Goal: Obtain resource: Download file/media

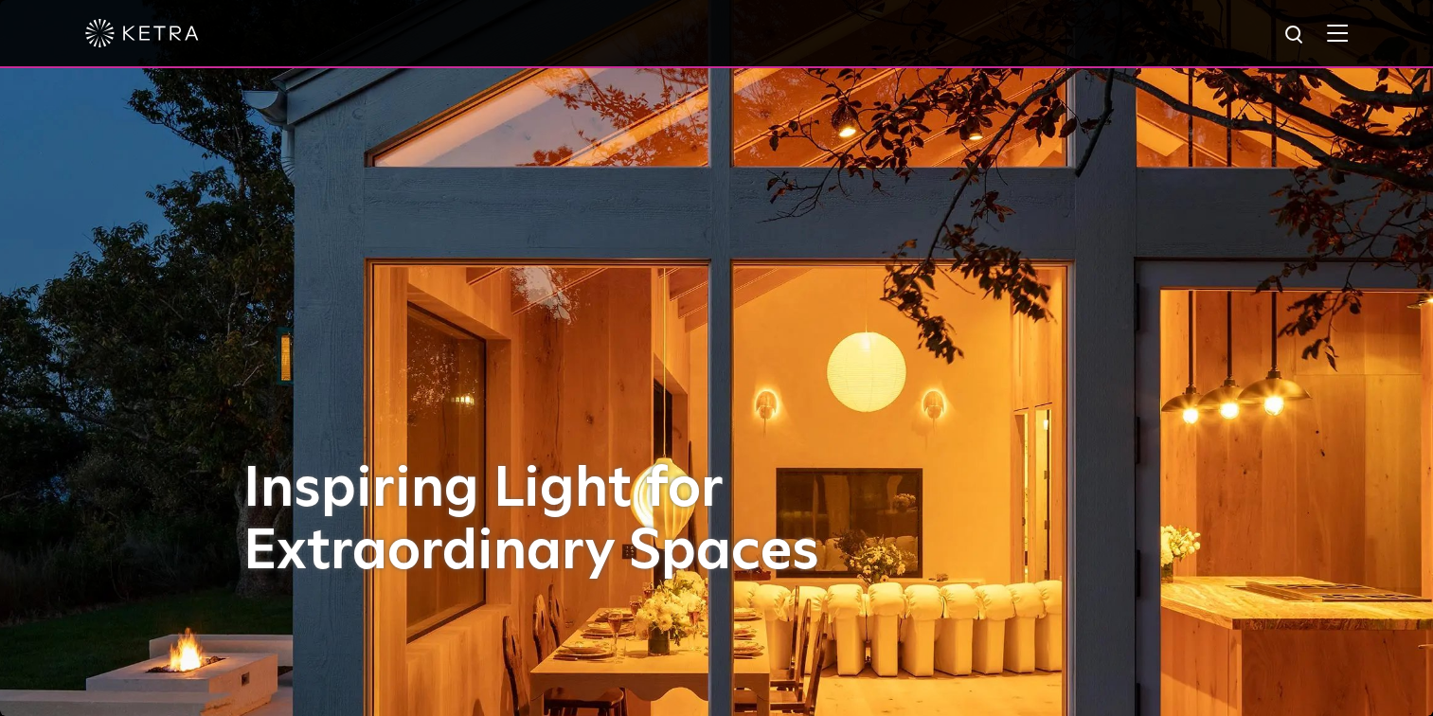
click at [1336, 35] on div at bounding box center [716, 33] width 1262 height 66
click at [1347, 36] on img at bounding box center [1337, 33] width 21 height 18
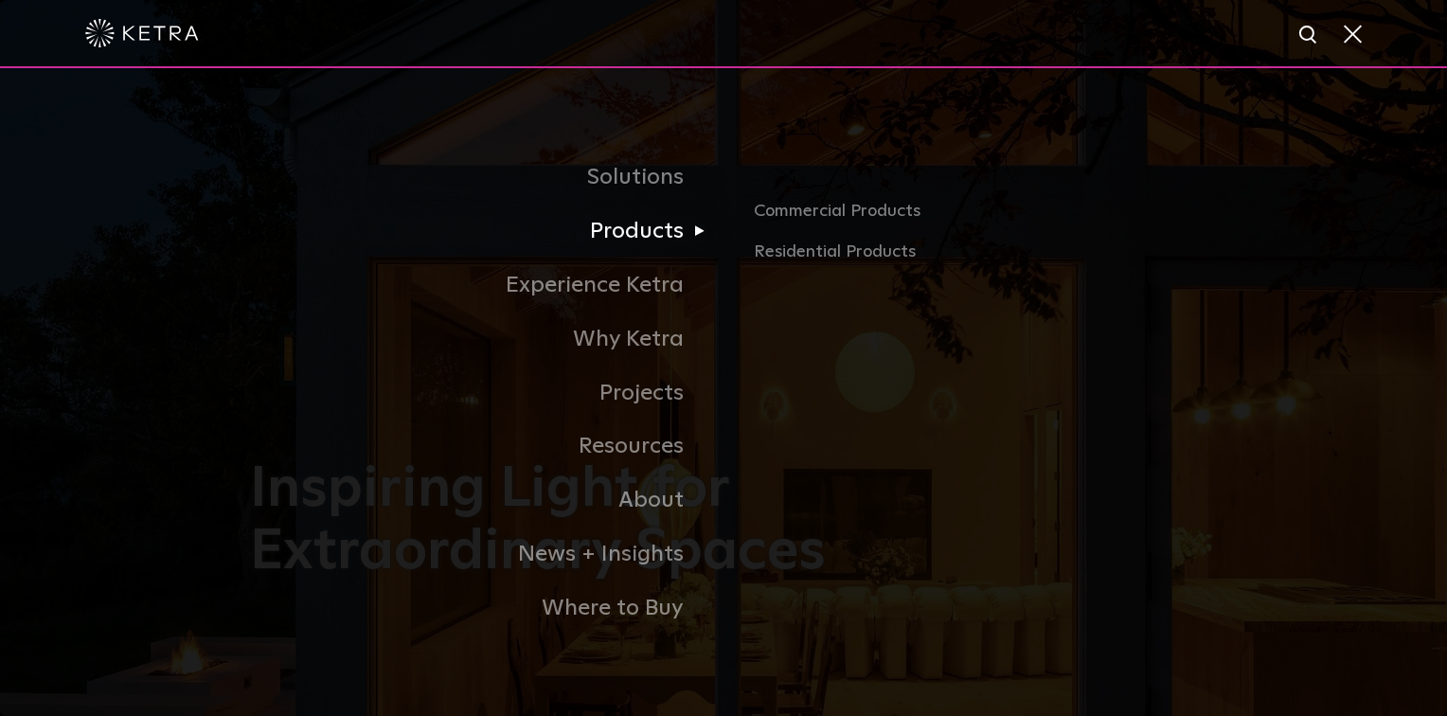
click at [655, 239] on link "Products" at bounding box center [486, 232] width 473 height 54
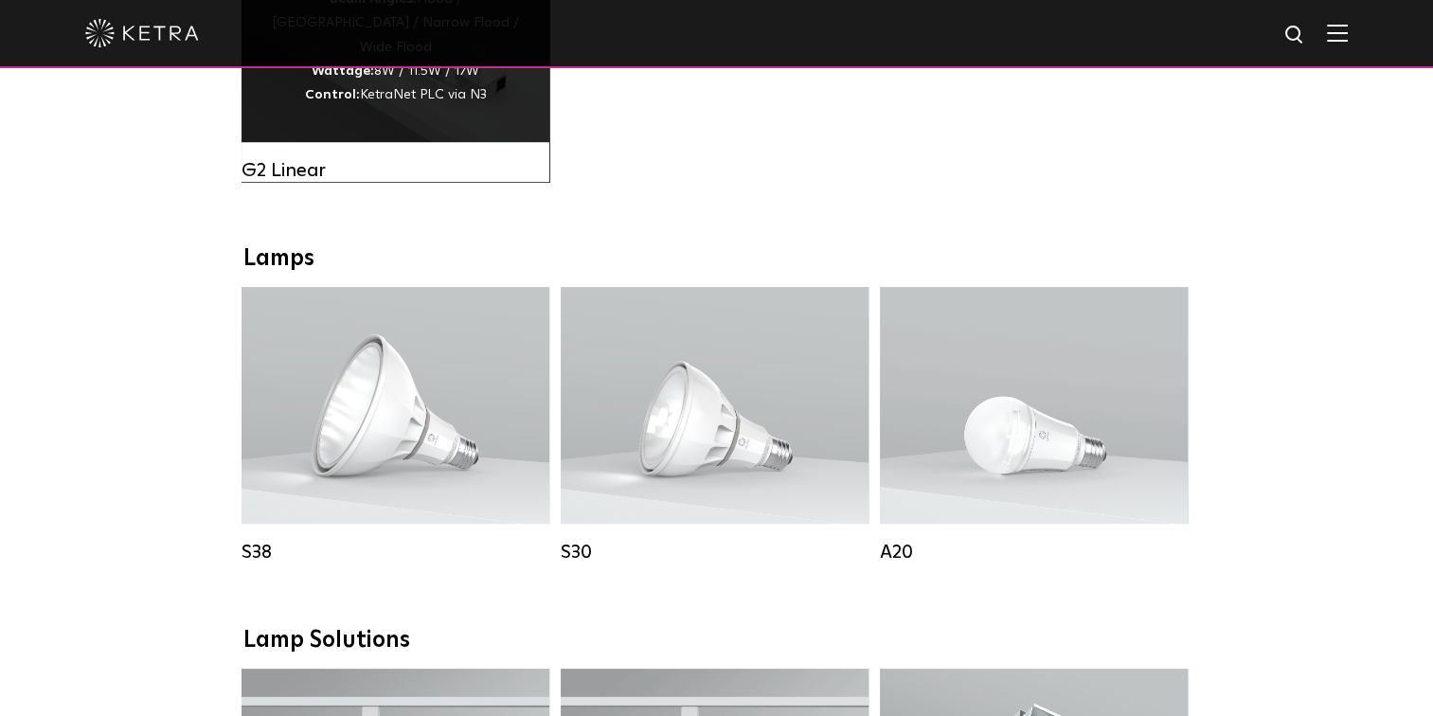
scroll to position [1420, 0]
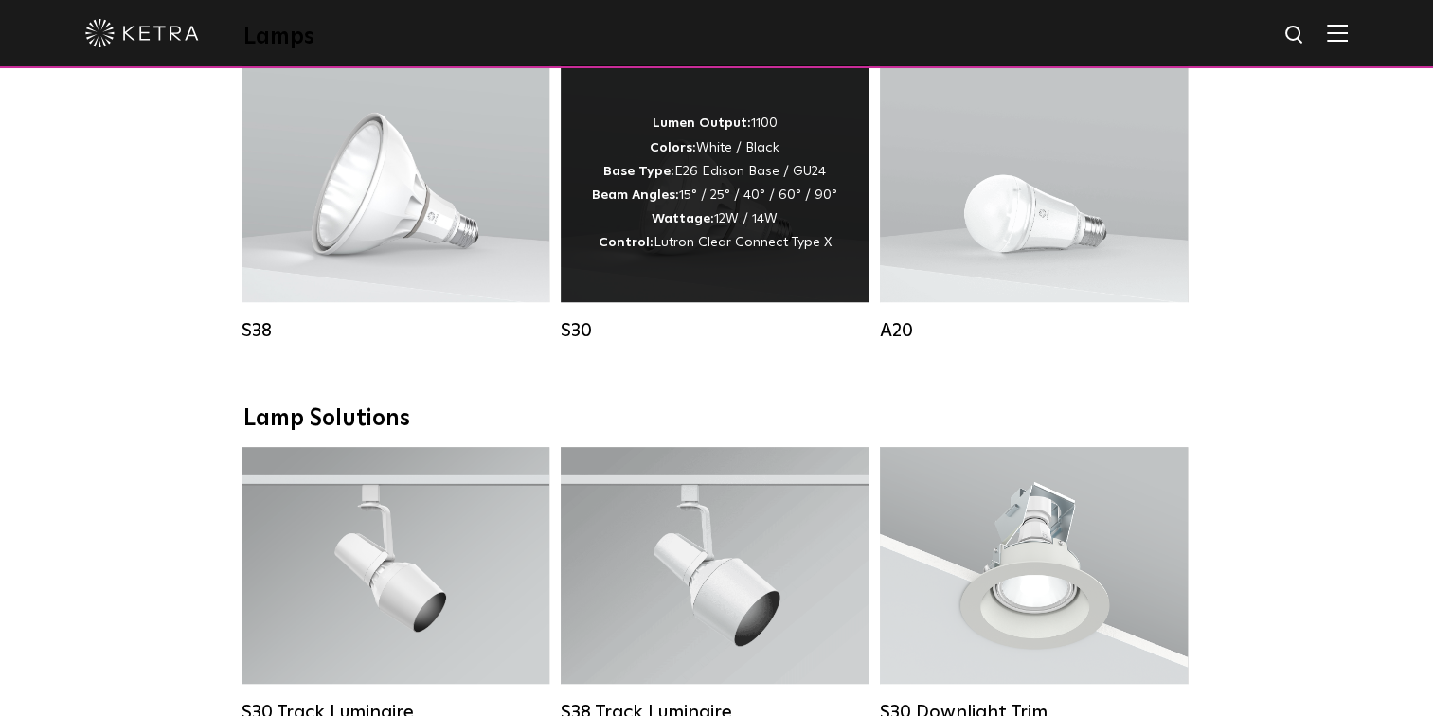
click at [704, 220] on div "Lumen Output: 1100 Colors: White / Black Base Type: E26 Edison Base / GU24 Beam…" at bounding box center [714, 183] width 245 height 143
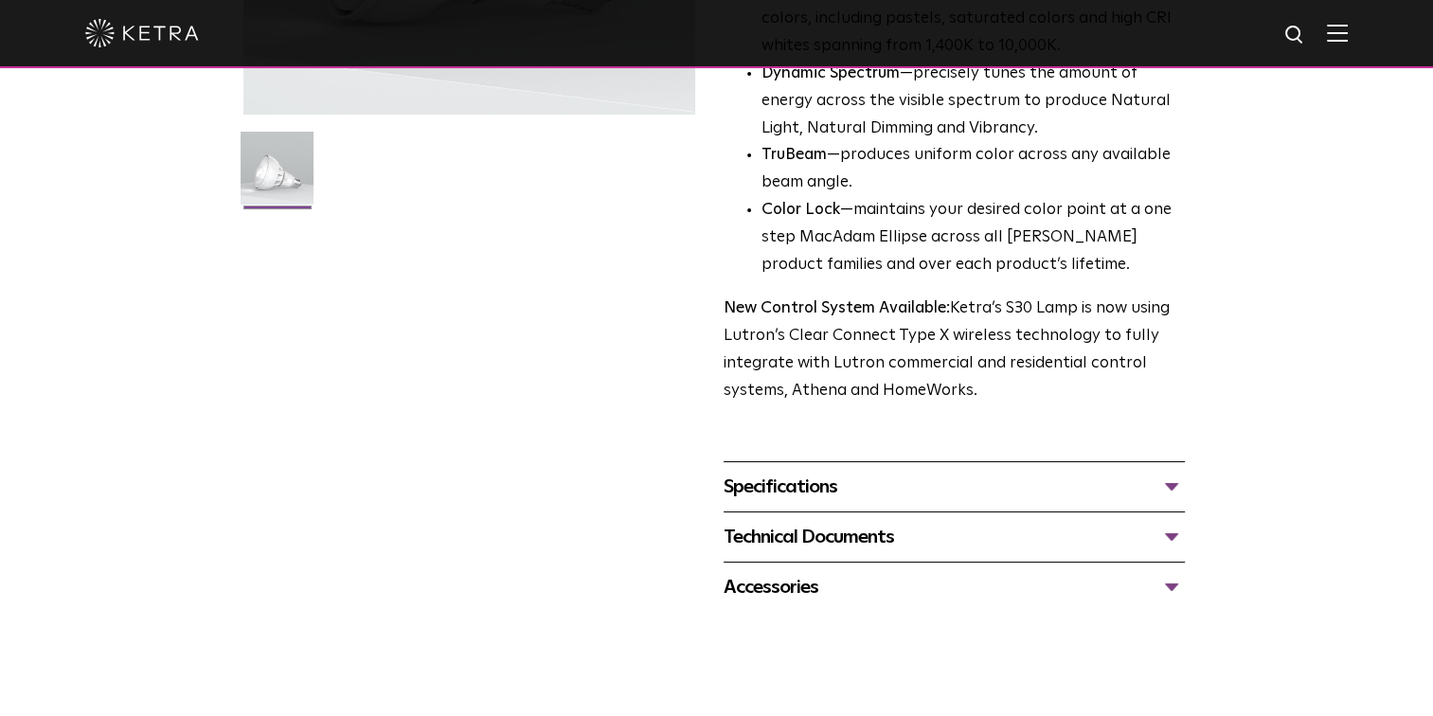
scroll to position [568, 0]
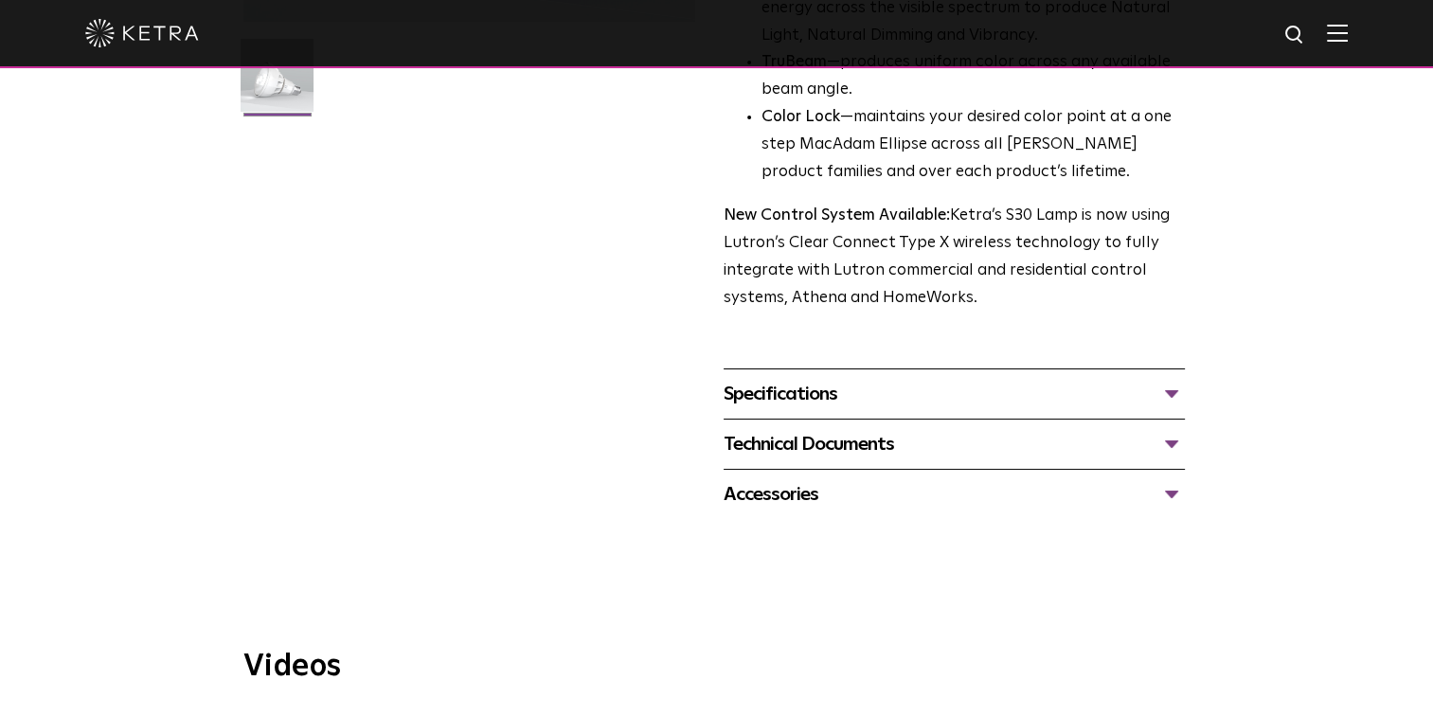
click at [841, 390] on div "Specifications" at bounding box center [953, 394] width 461 height 30
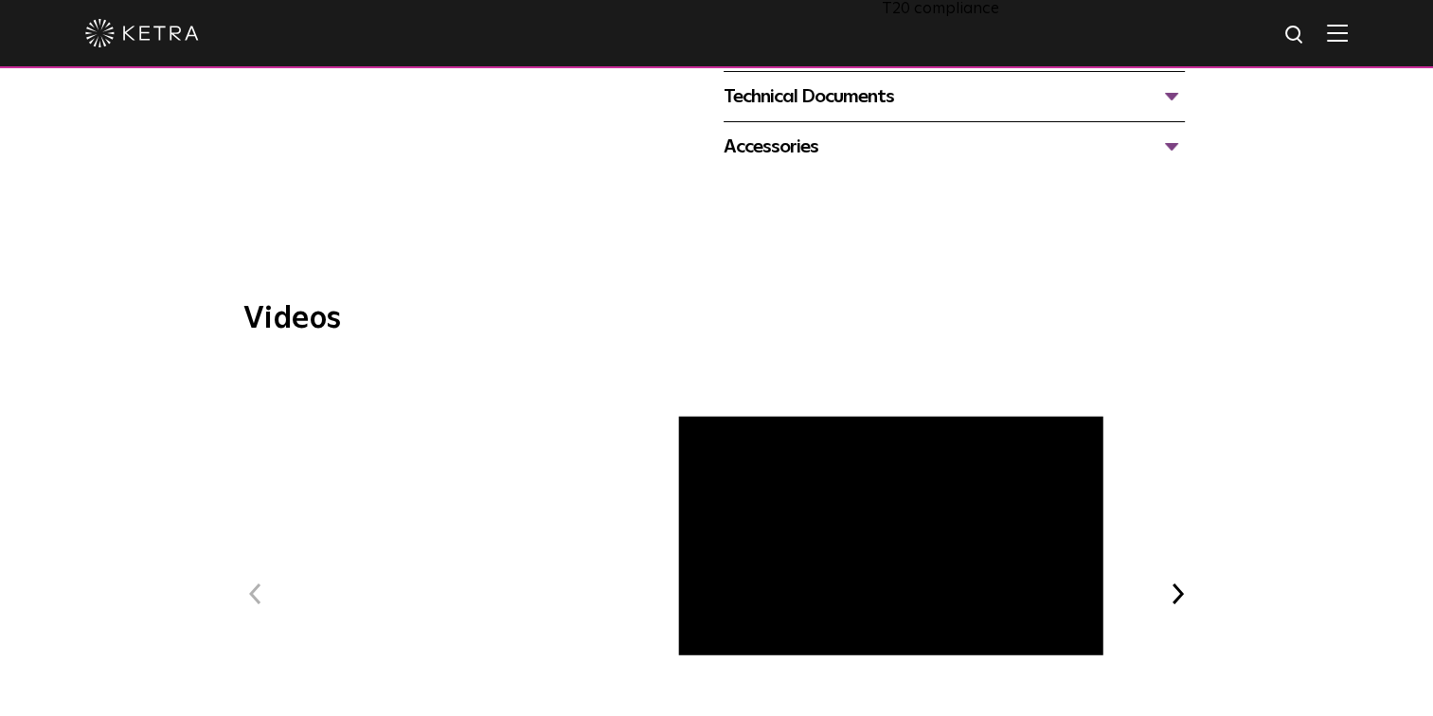
scroll to position [1326, 0]
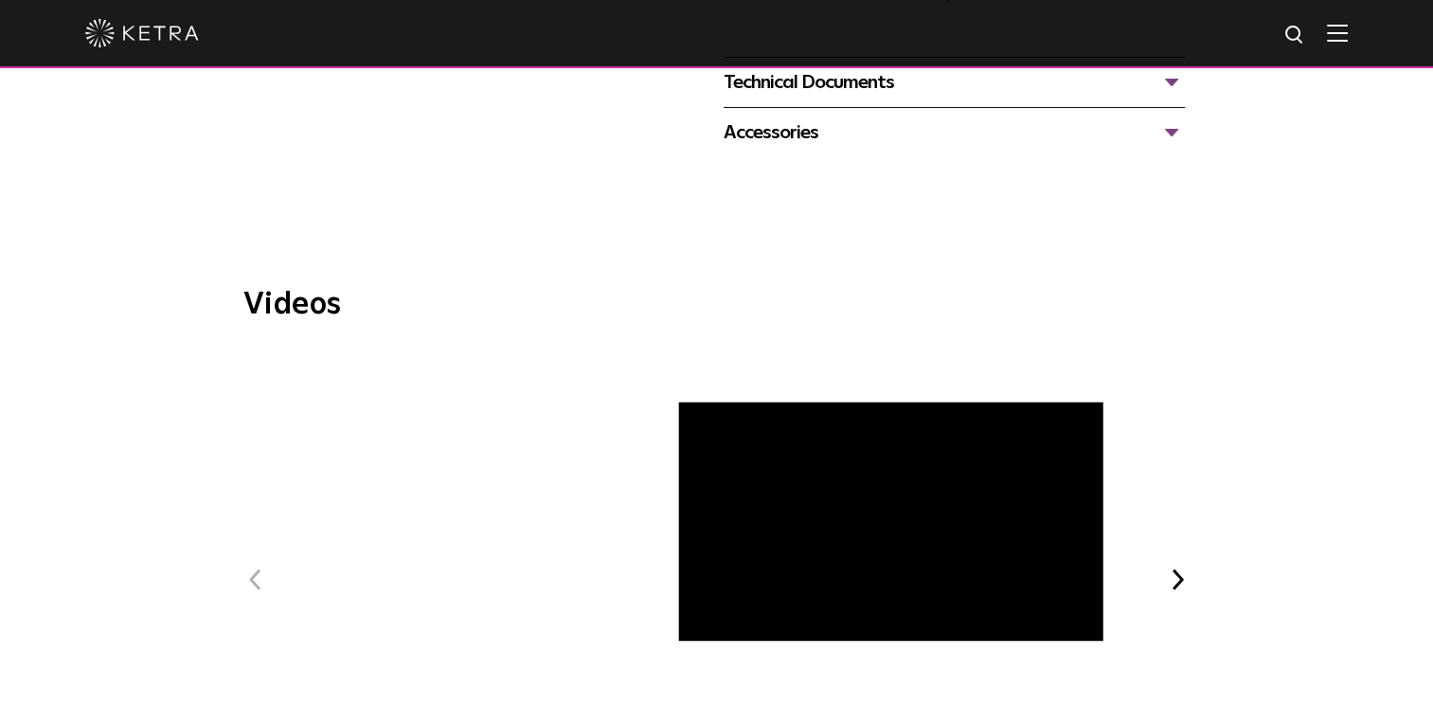
click at [807, 93] on div "Technical Documents" at bounding box center [953, 82] width 461 height 30
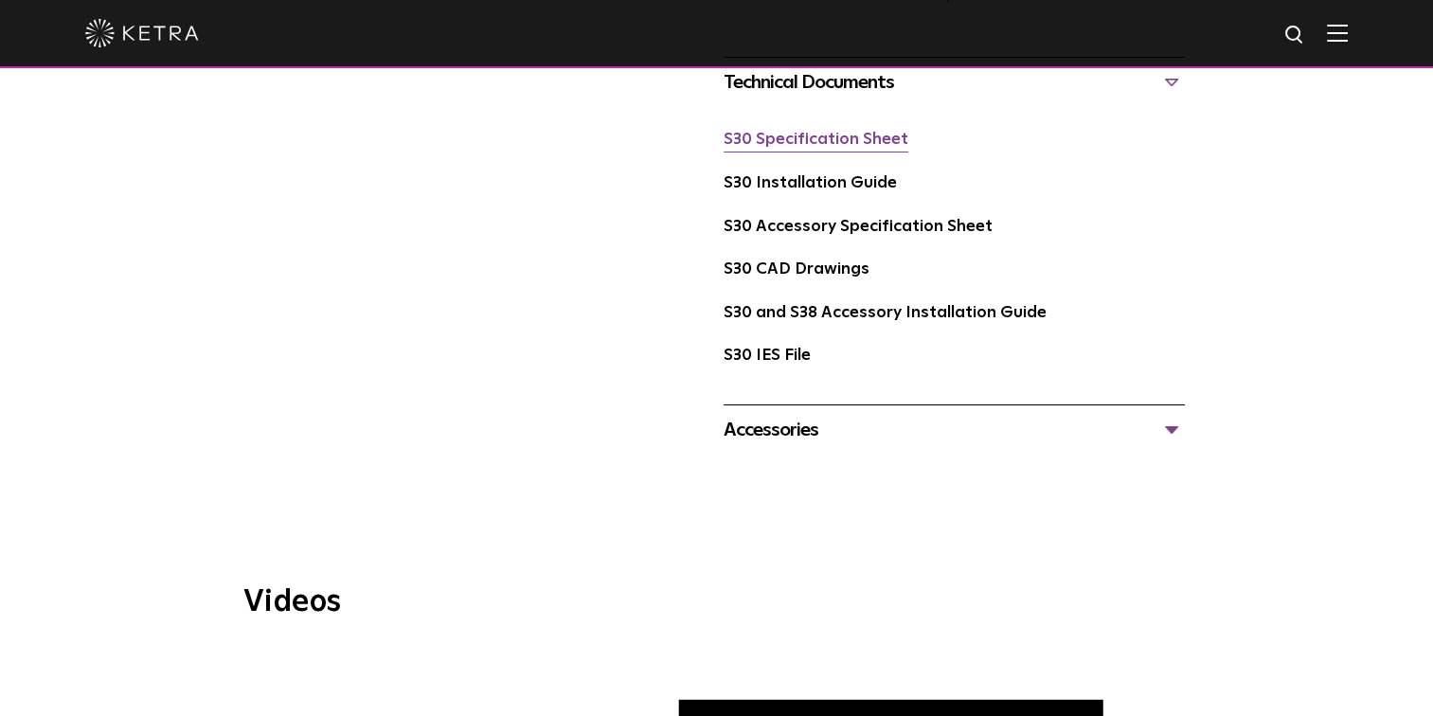
click at [820, 148] on link "S30 Specification Sheet" at bounding box center [815, 140] width 185 height 16
